Goal: Navigation & Orientation: Find specific page/section

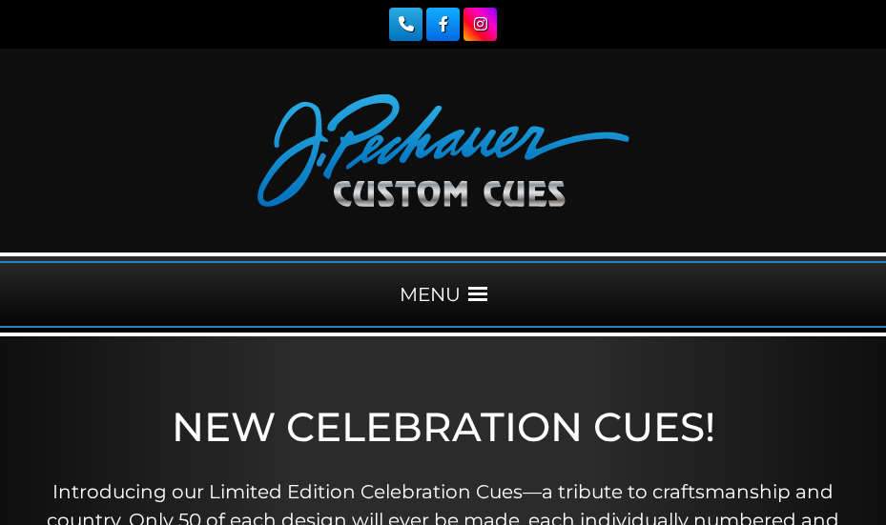
click at [490, 285] on div "MENU" at bounding box center [443, 294] width 886 height 67
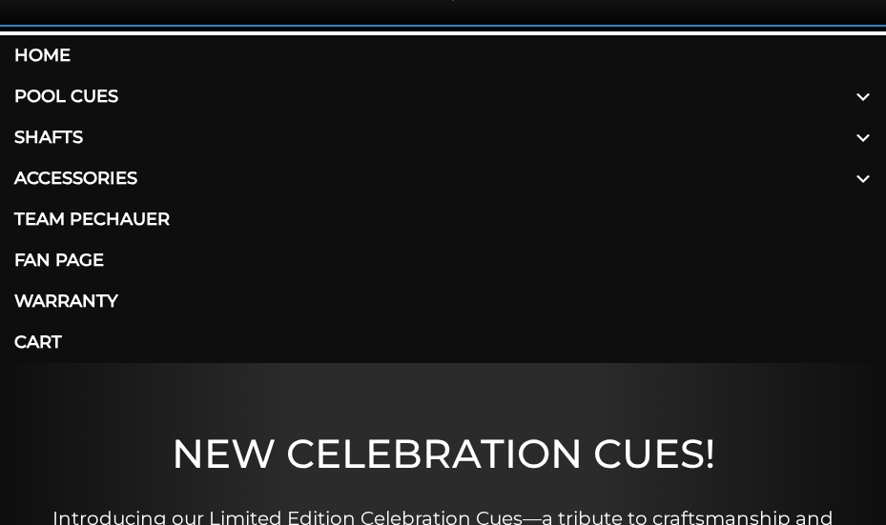
scroll to position [303, 0]
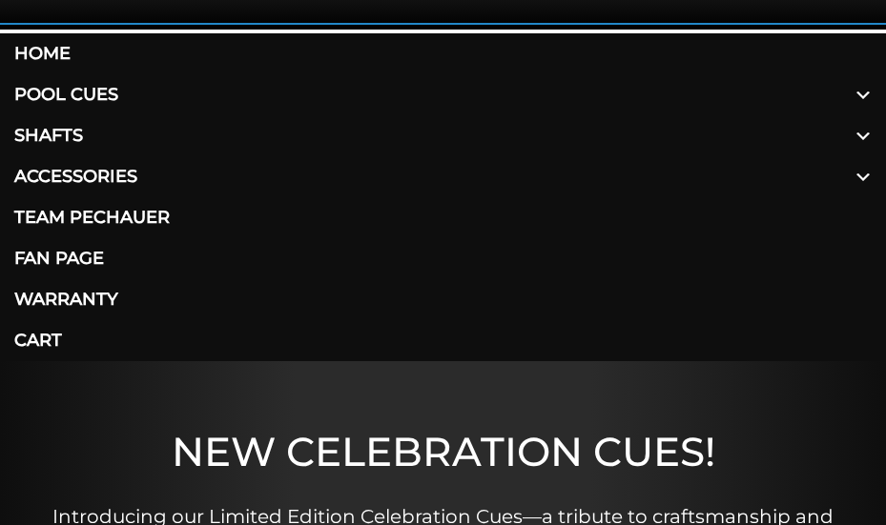
click at [867, 89] on span at bounding box center [863, 94] width 46 height 41
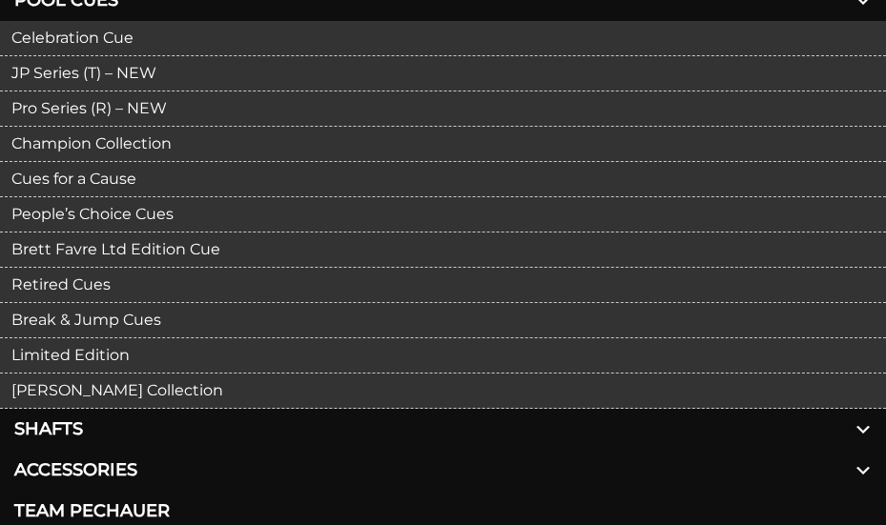
scroll to position [399, 0]
click at [137, 66] on link "JP Series (T) – NEW" at bounding box center [443, 72] width 886 height 35
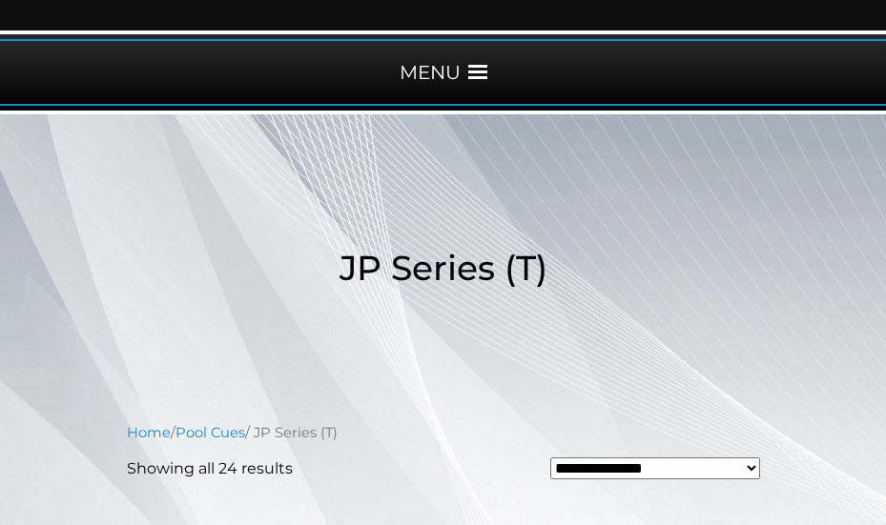
scroll to position [221, 0]
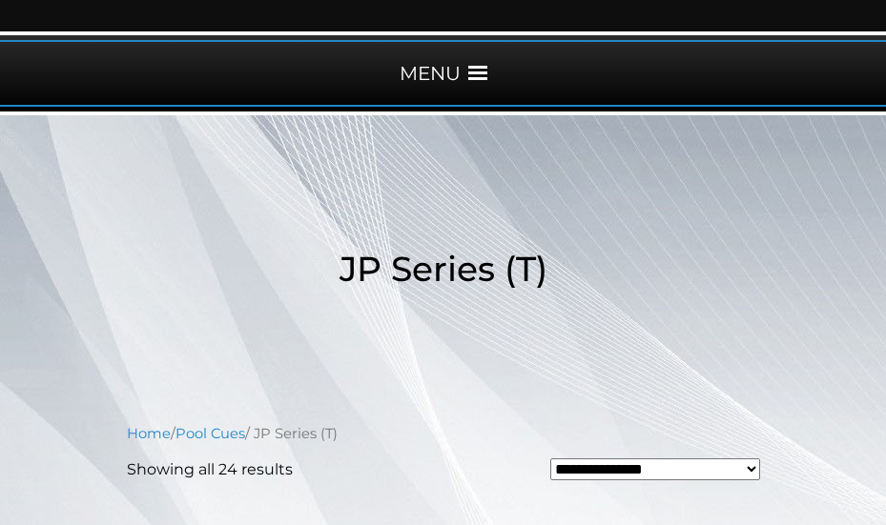
click at [487, 72] on div "MENU" at bounding box center [443, 73] width 886 height 67
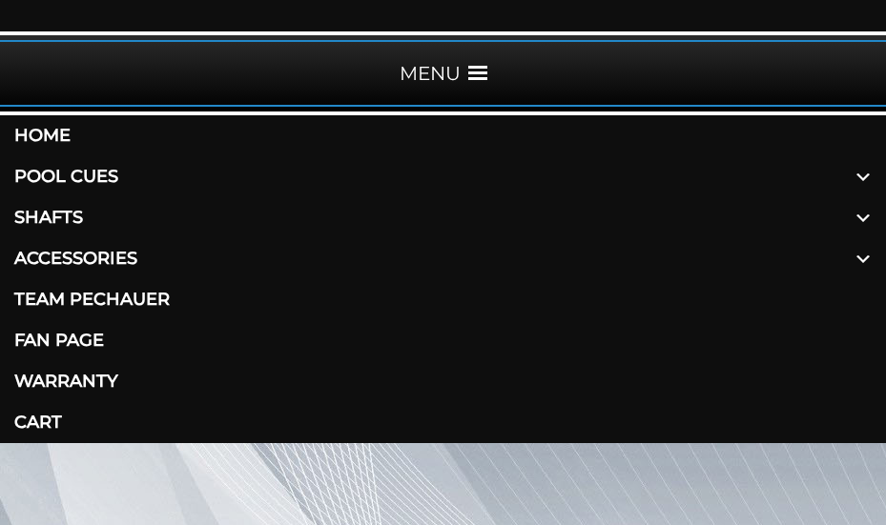
click at [138, 175] on link "Pool Cues" at bounding box center [443, 176] width 886 height 41
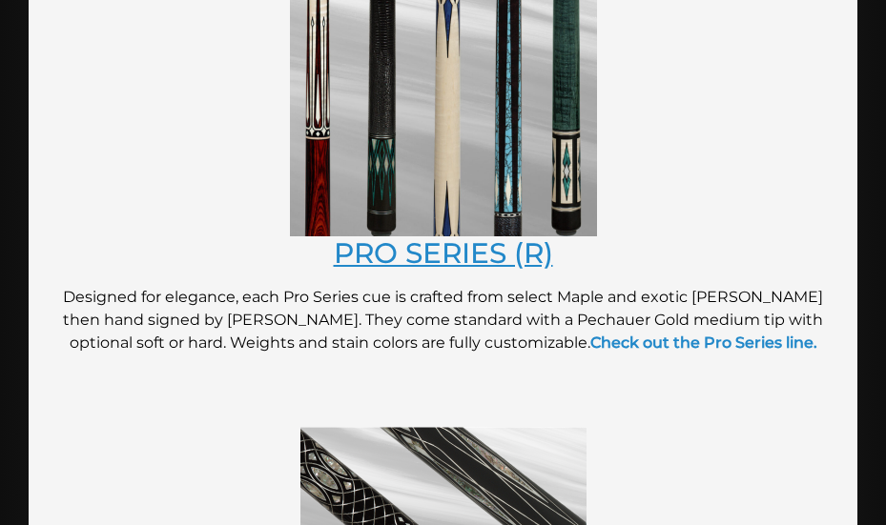
scroll to position [2103, 0]
click at [470, 247] on link "PRO SERIES (R)" at bounding box center [443, 253] width 219 height 34
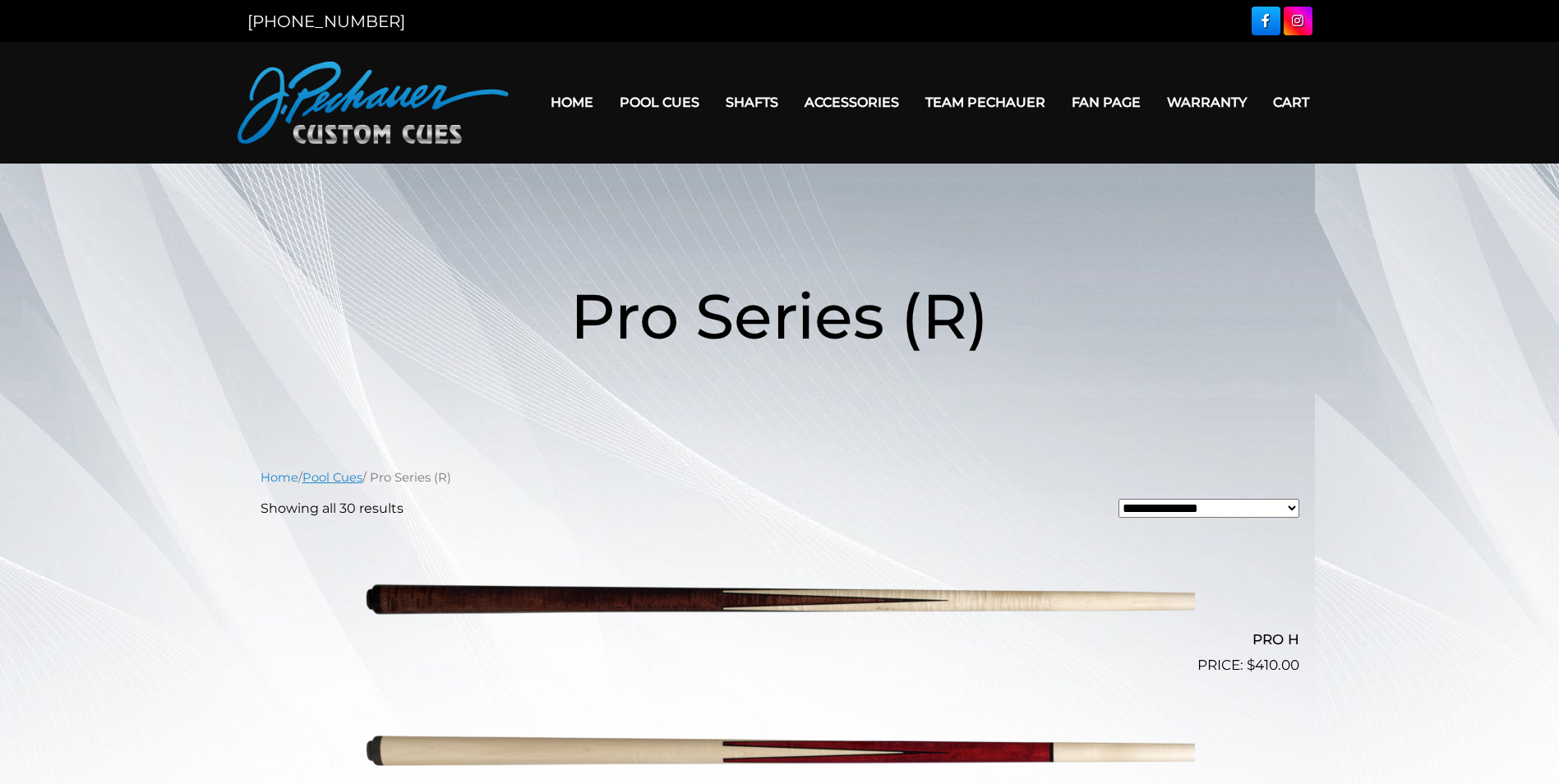
click at [352, 451] on link "Pool Cues" at bounding box center [333, 476] width 60 height 15
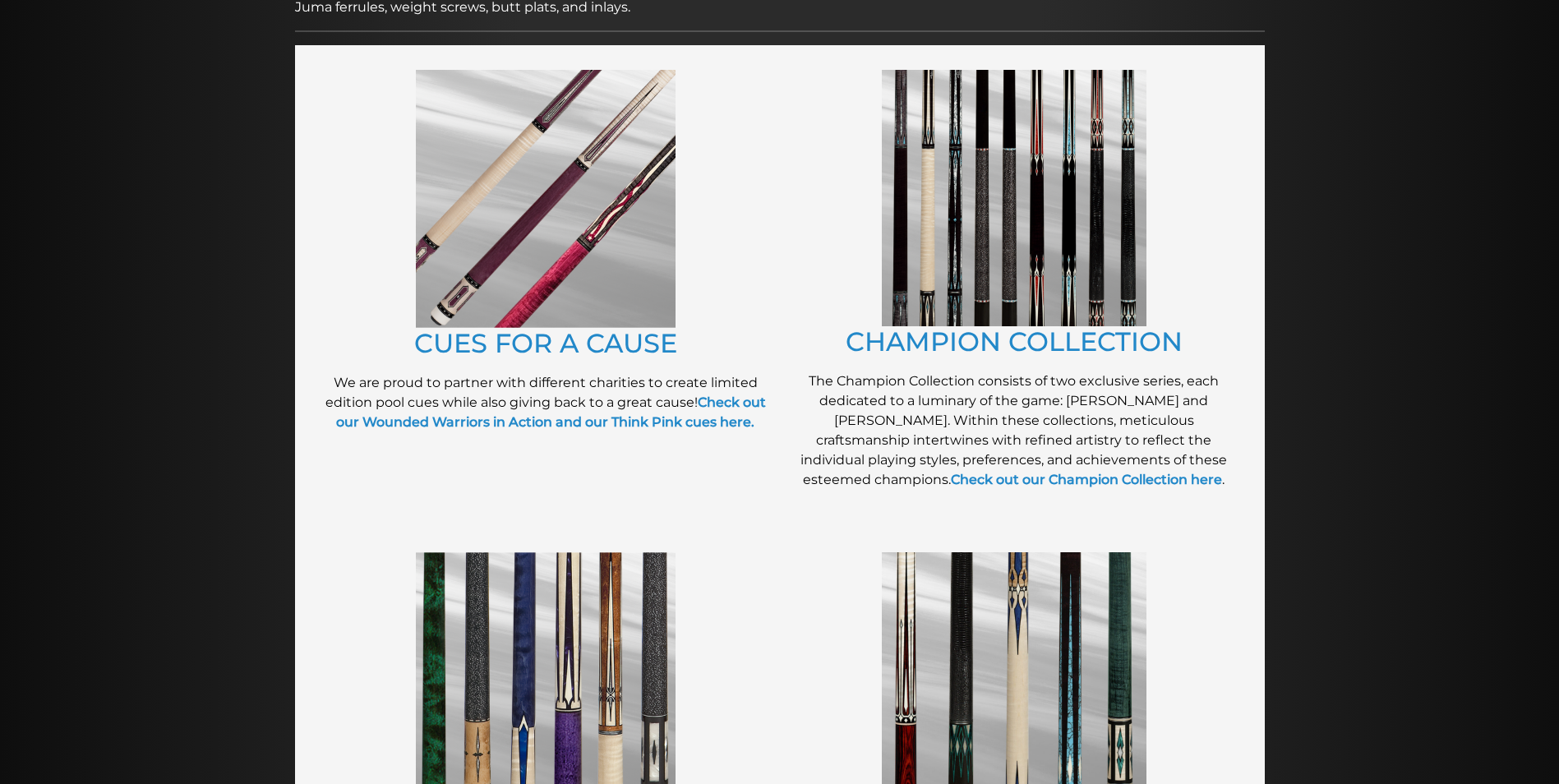
scroll to position [360, 0]
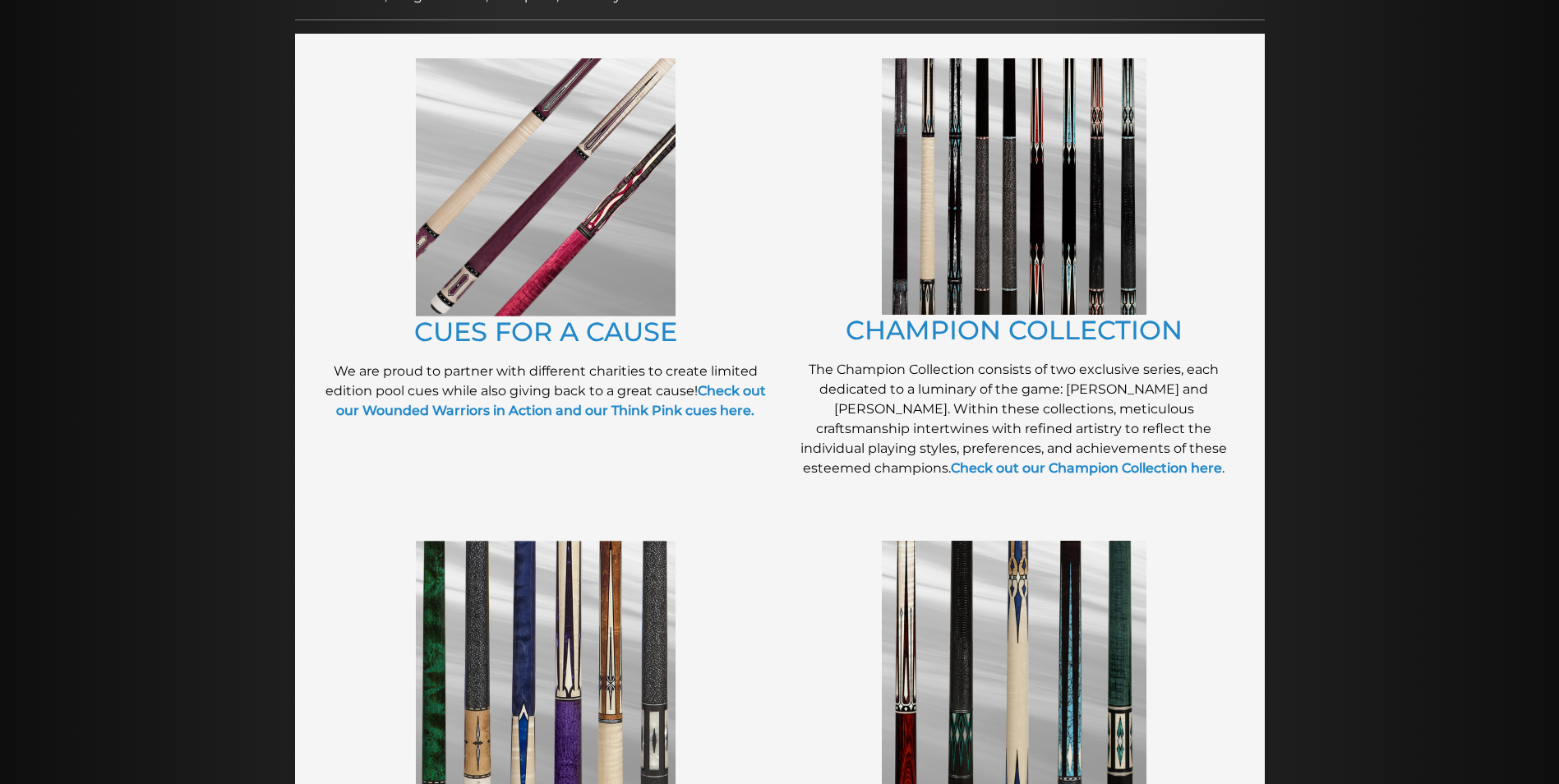
click at [465, 275] on img at bounding box center [545, 187] width 259 height 258
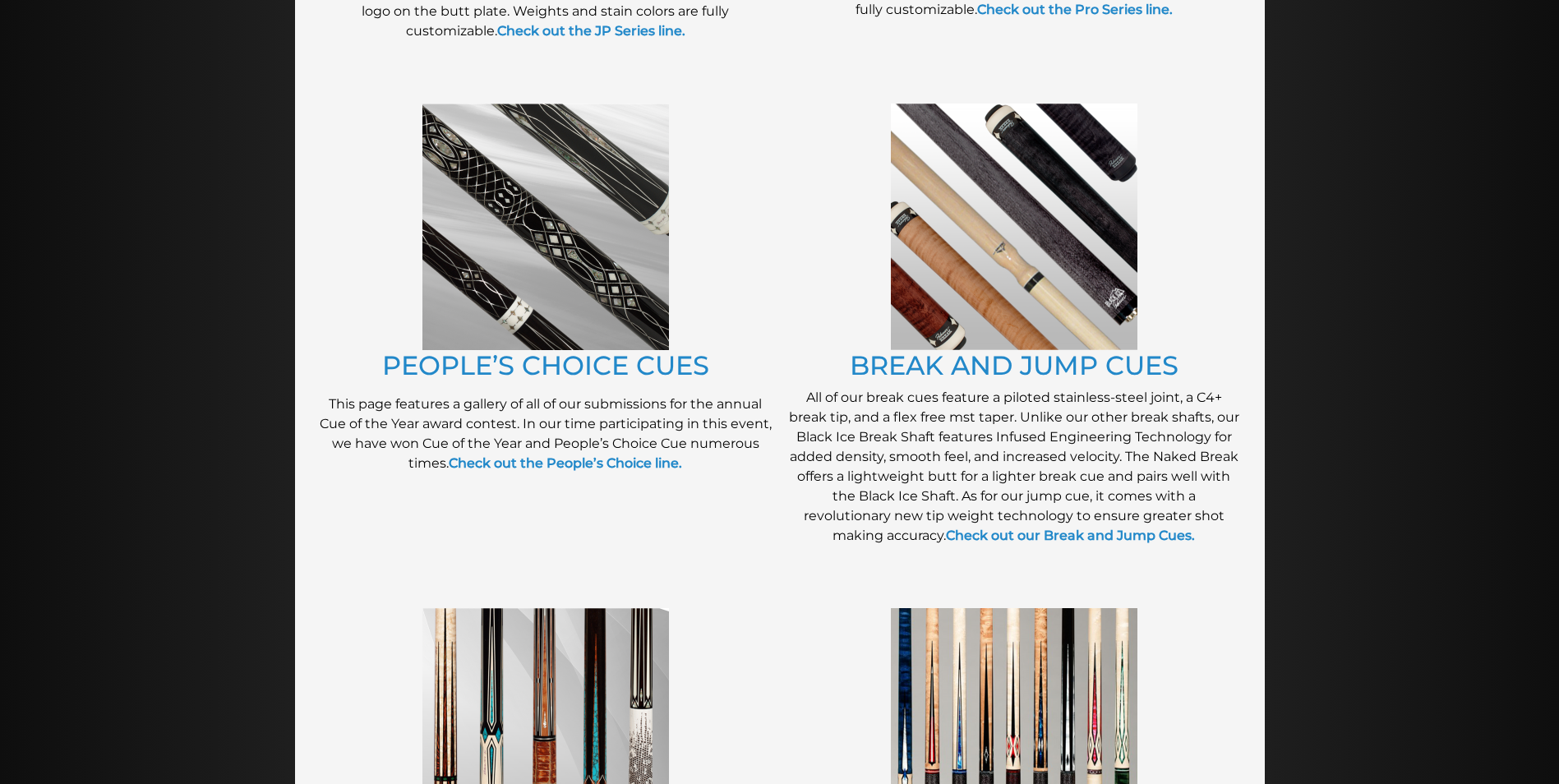
scroll to position [0, 0]
